Goal: Information Seeking & Learning: Learn about a topic

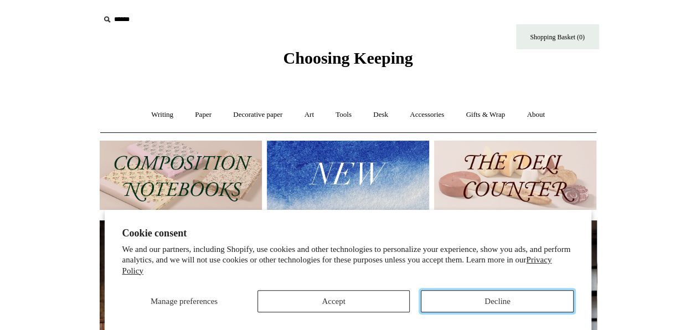
click at [435, 294] on button "Decline" at bounding box center [497, 301] width 153 height 22
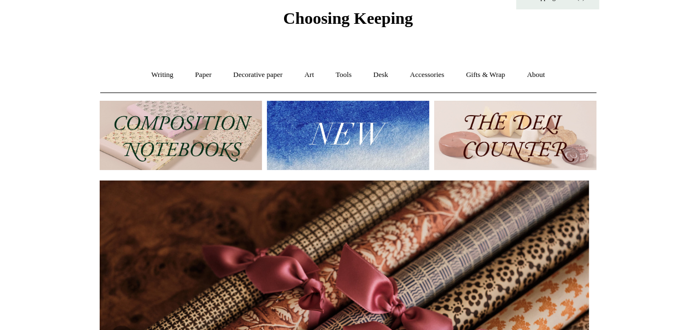
scroll to position [55, 0]
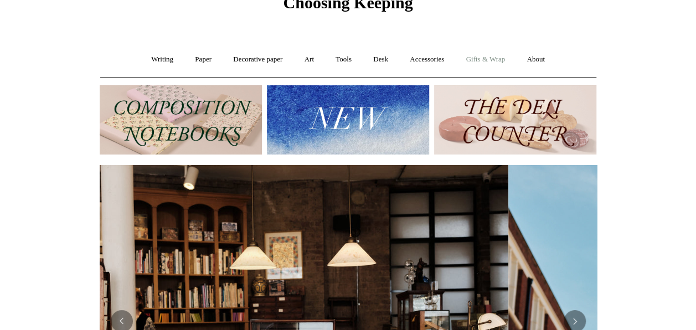
click at [476, 58] on link "Gifts & Wrap +" at bounding box center [485, 59] width 59 height 29
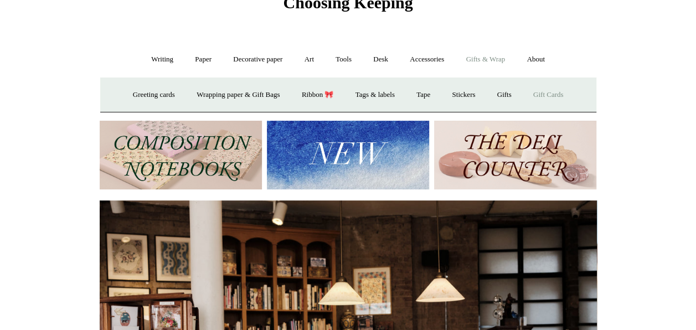
scroll to position [0, 0]
click at [518, 95] on link "Gifts +" at bounding box center [504, 94] width 34 height 29
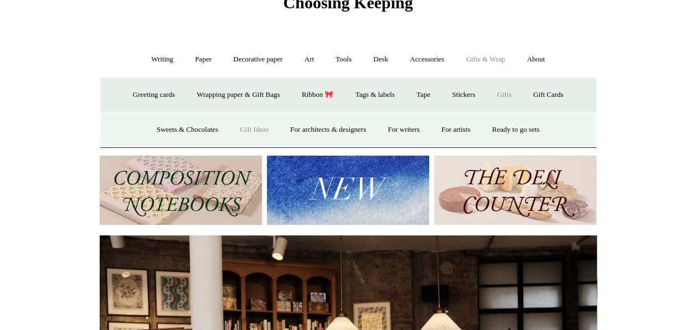
click at [259, 129] on link "Gift Ideas" at bounding box center [254, 129] width 49 height 29
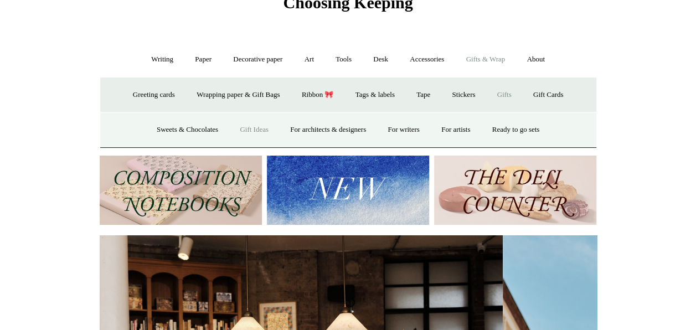
scroll to position [0, 382]
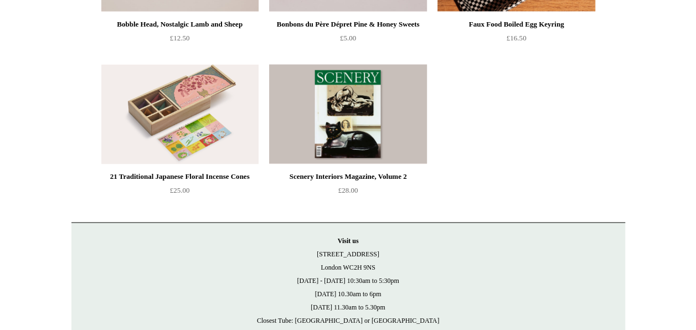
scroll to position [740, 0]
